Goal: Information Seeking & Learning: Learn about a topic

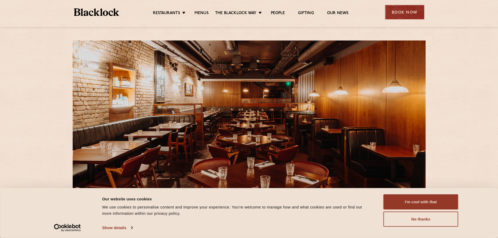
click at [394, 9] on div "Book Now" at bounding box center [404, 12] width 39 height 14
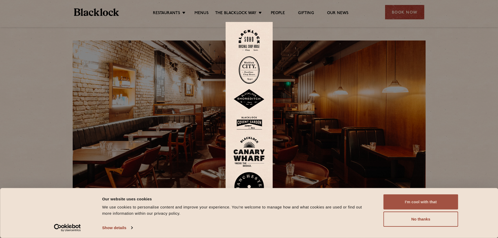
click at [412, 199] on button "I'm cool with that" at bounding box center [421, 202] width 75 height 15
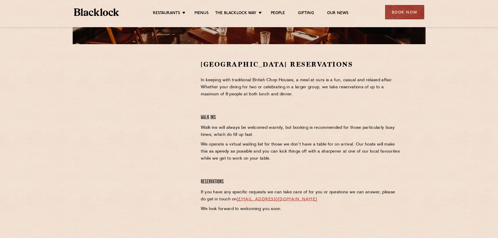
scroll to position [157, 0]
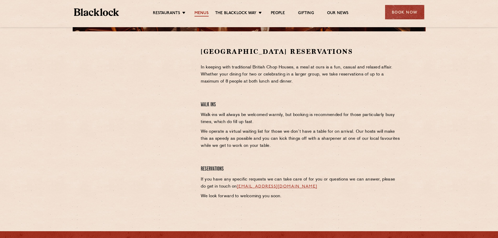
click at [205, 12] on link "Menus" at bounding box center [202, 14] width 14 height 6
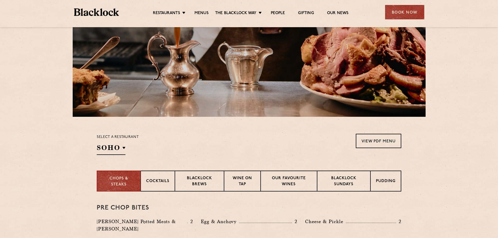
scroll to position [157, 0]
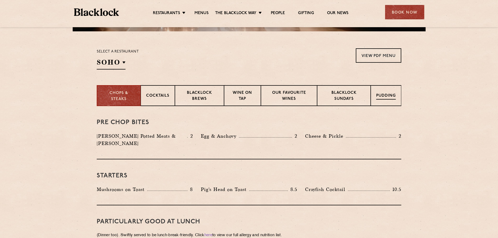
click at [380, 98] on p "Pudding" at bounding box center [386, 96] width 20 height 7
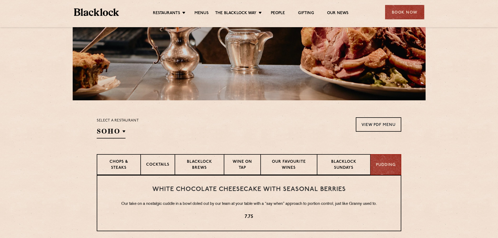
scroll to position [78, 0]
